Goal: Task Accomplishment & Management: Manage account settings

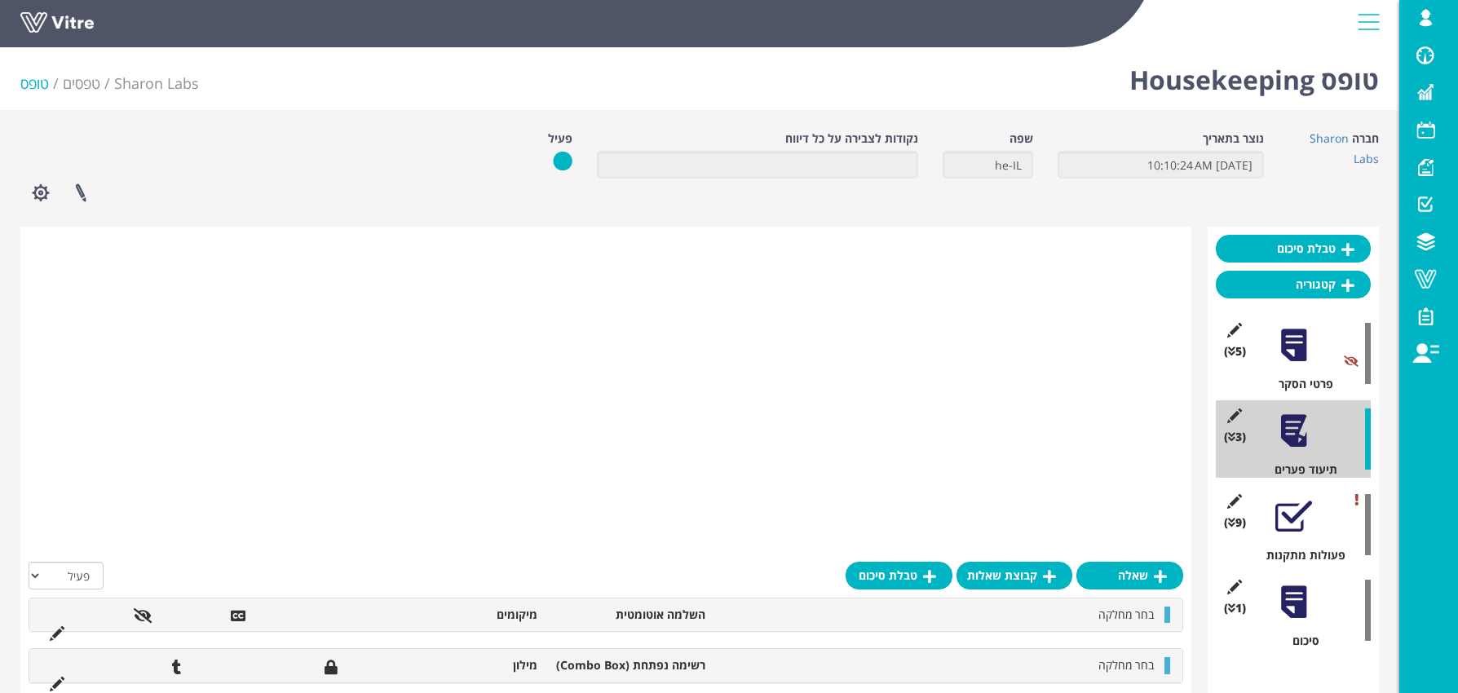
scroll to position [580, 0]
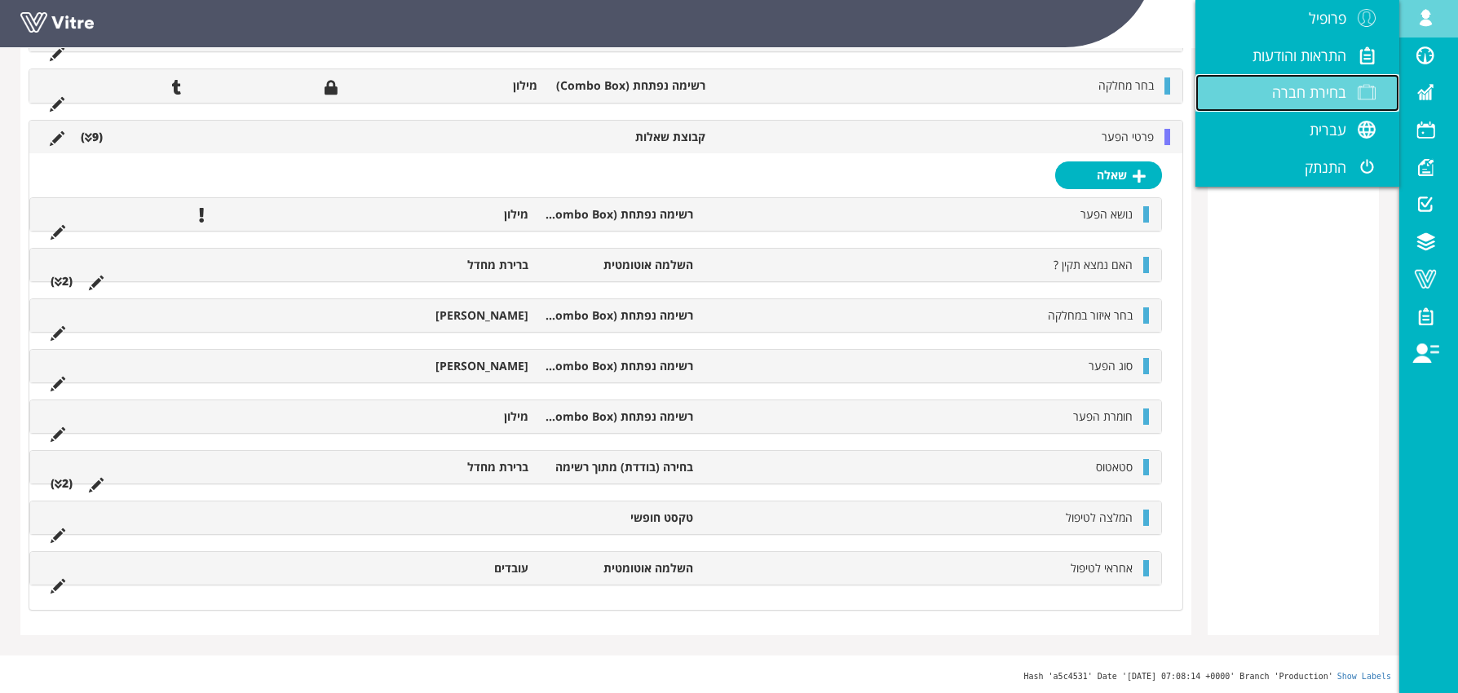
click at [1323, 96] on span "בחירת חברה" at bounding box center [1309, 92] width 74 height 20
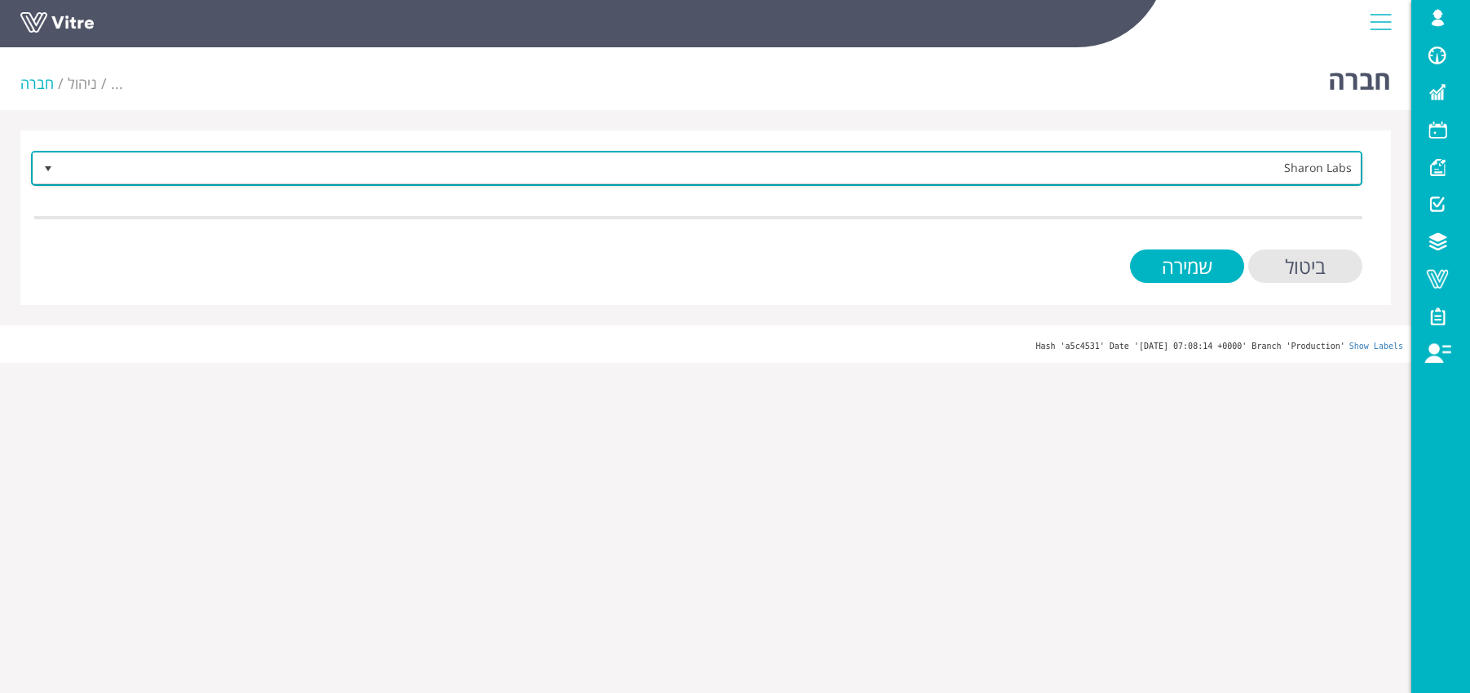
click at [1228, 176] on span "Sharon Labs" at bounding box center [711, 167] width 1299 height 29
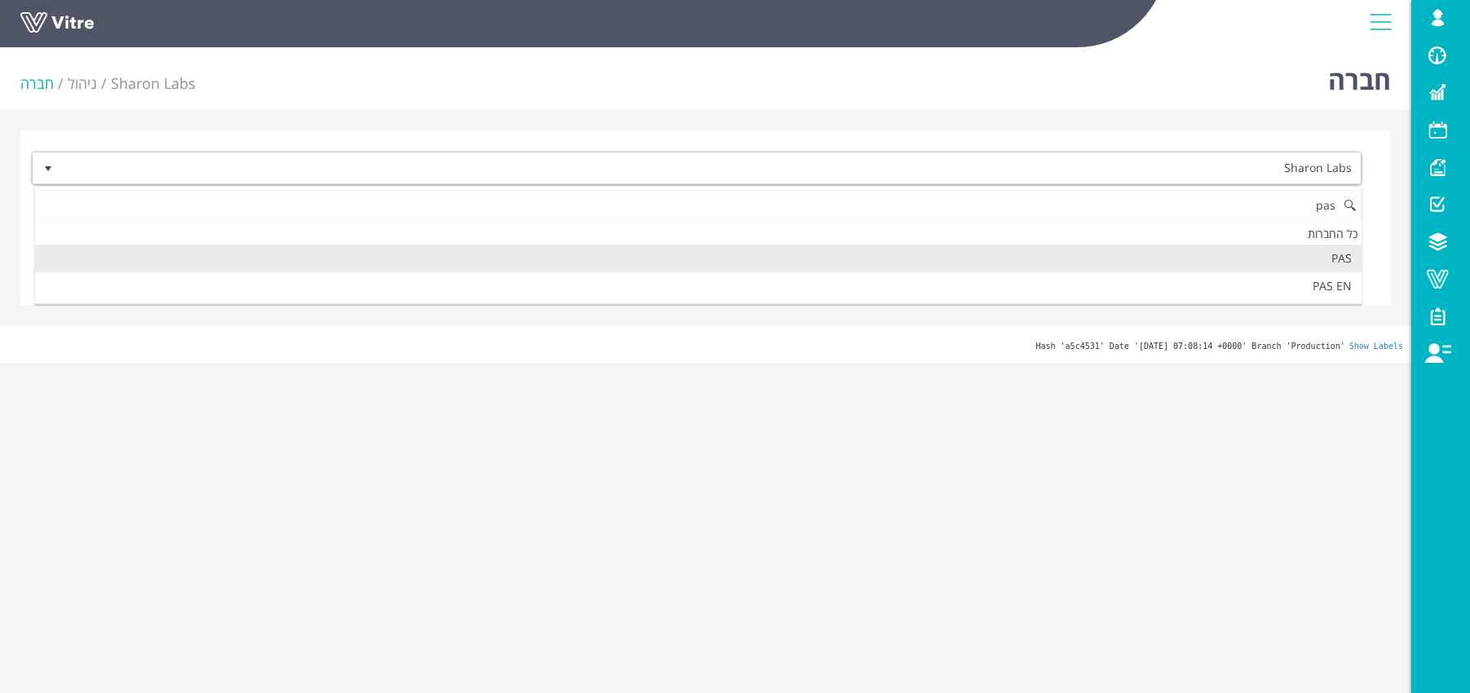
click at [1296, 254] on li "PAS" at bounding box center [698, 259] width 1327 height 28
type input "pas"
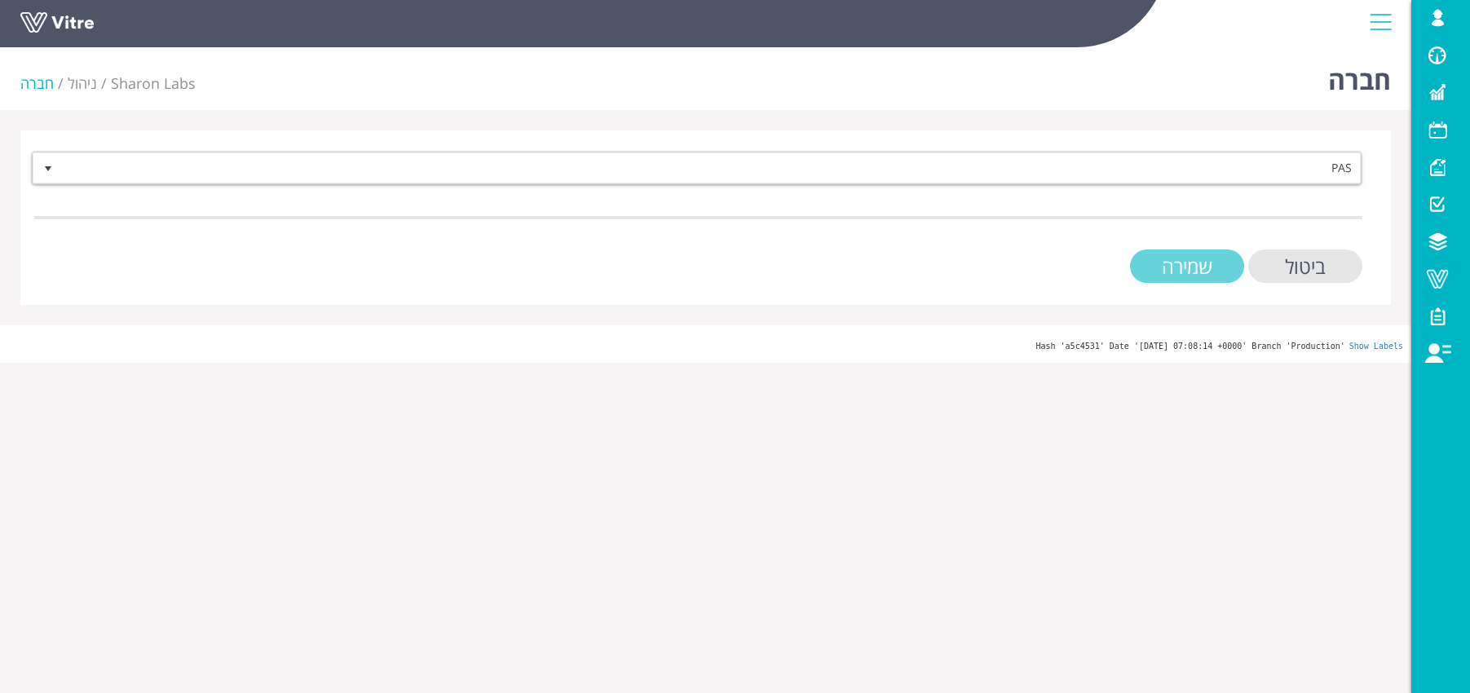
click at [1201, 275] on input "שמירה" at bounding box center [1187, 266] width 114 height 33
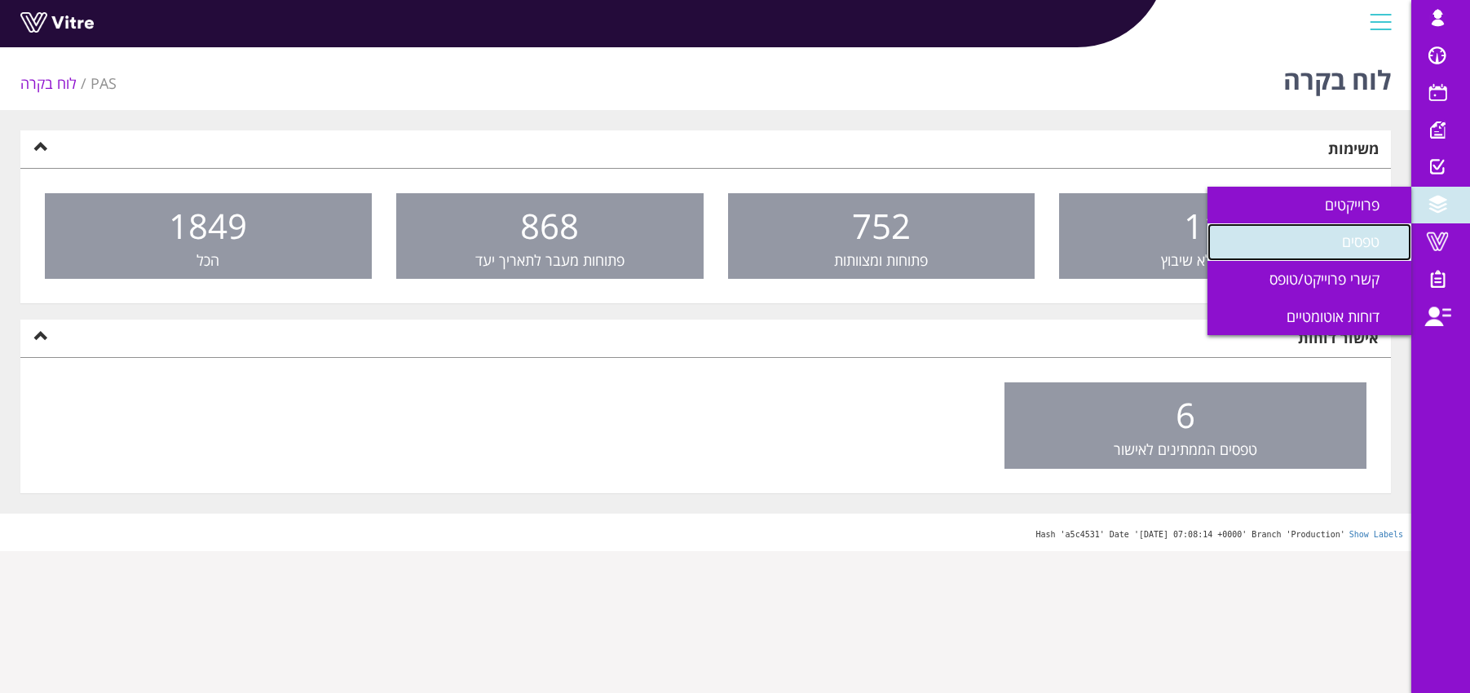
click at [1362, 236] on span "טפסים" at bounding box center [1370, 242] width 57 height 20
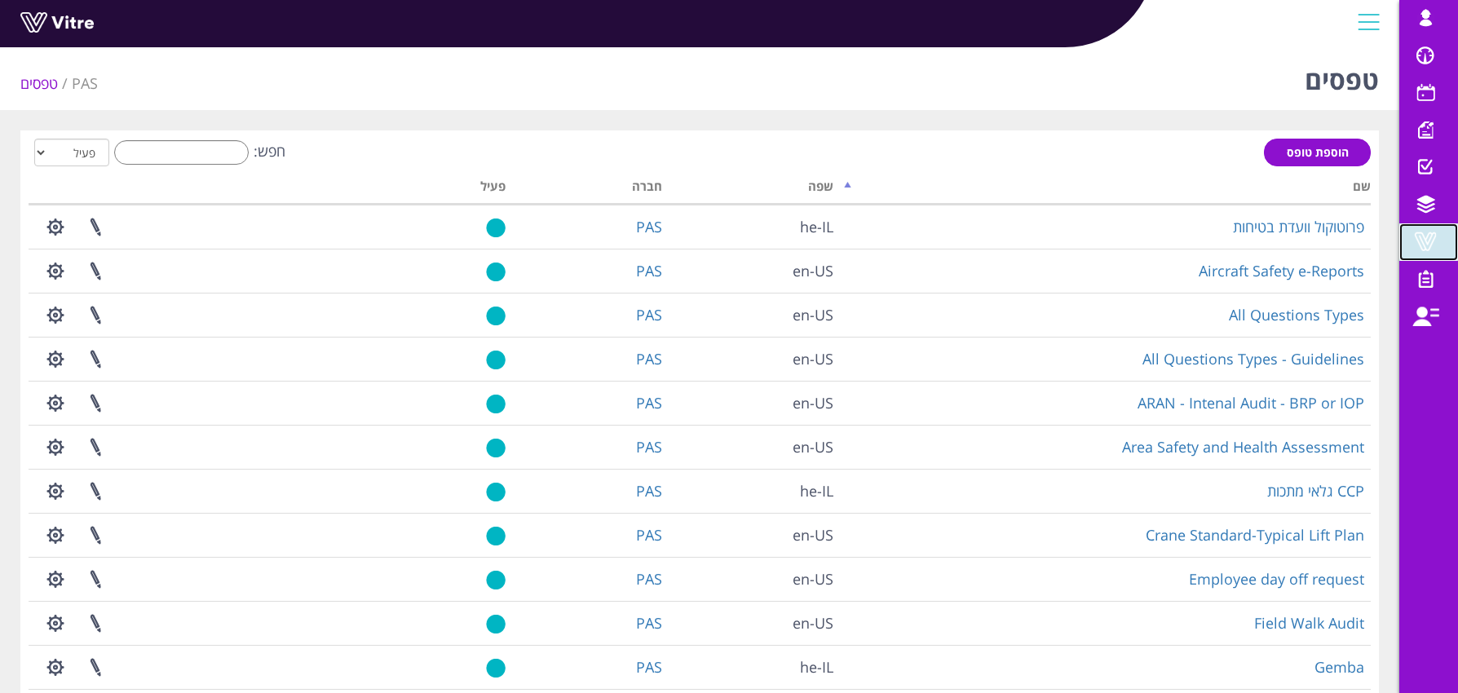
click at [1441, 234] on span at bounding box center [1425, 242] width 41 height 20
